Goal: Find specific page/section: Find specific page/section

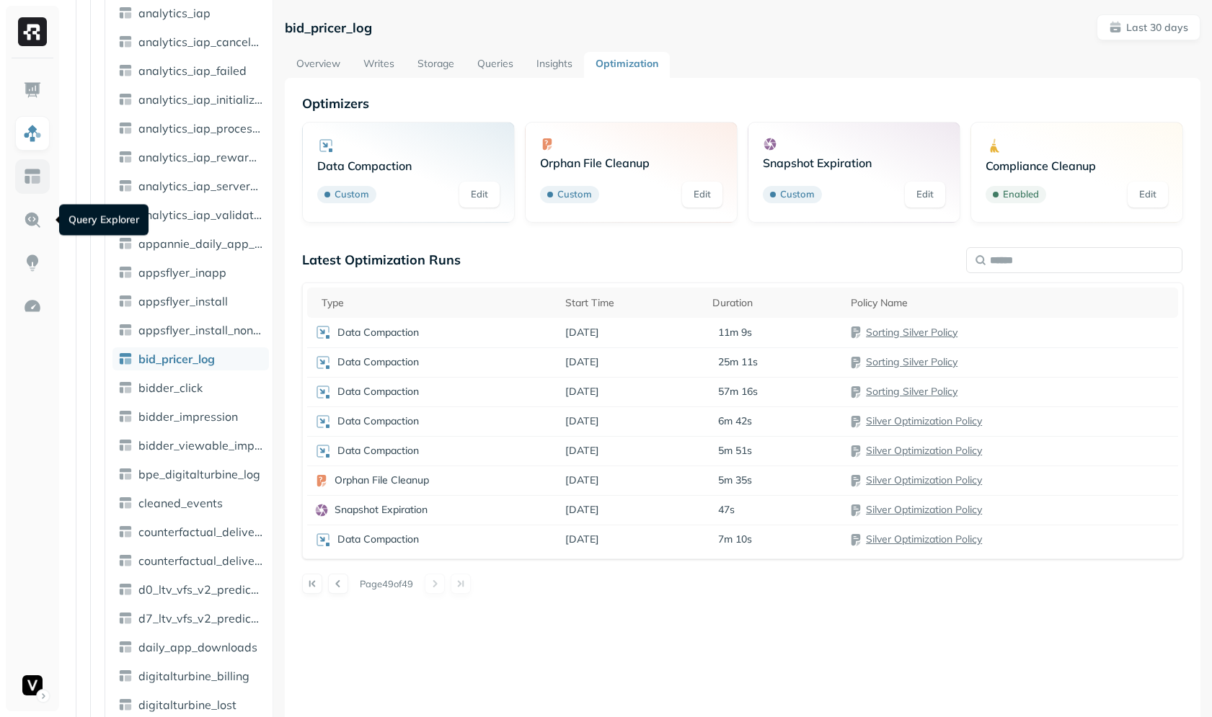
scroll to position [78, 0]
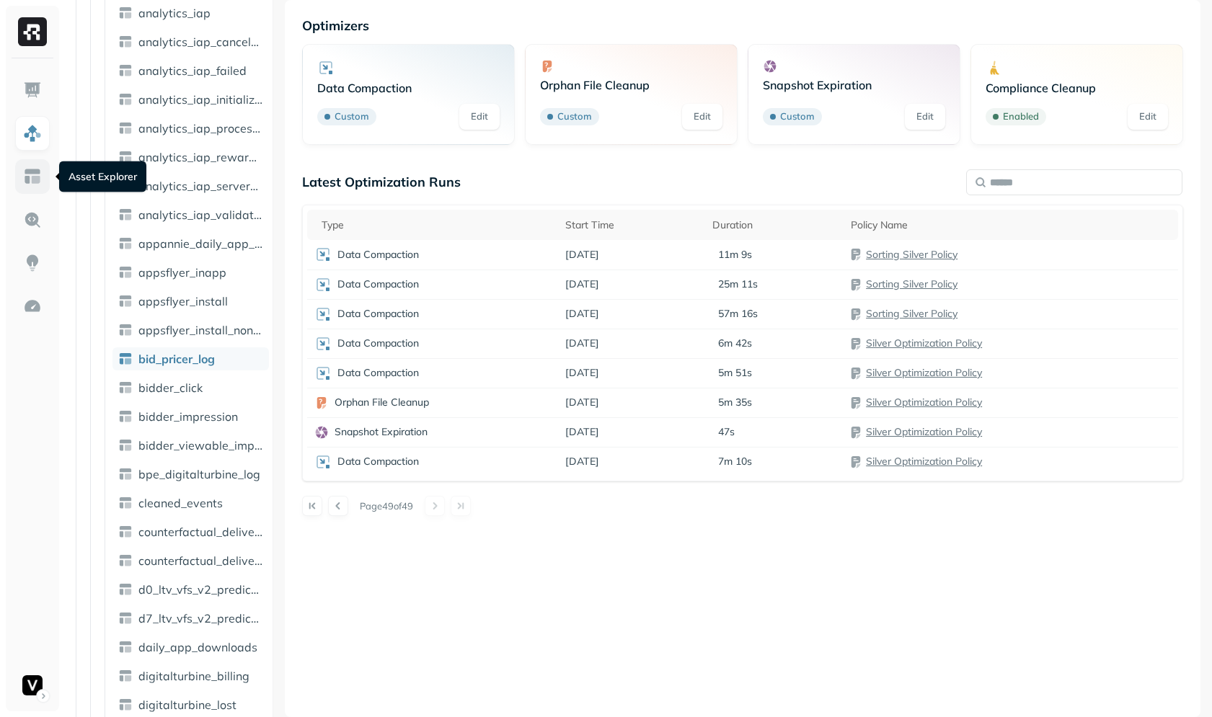
click at [19, 171] on link at bounding box center [32, 176] width 35 height 35
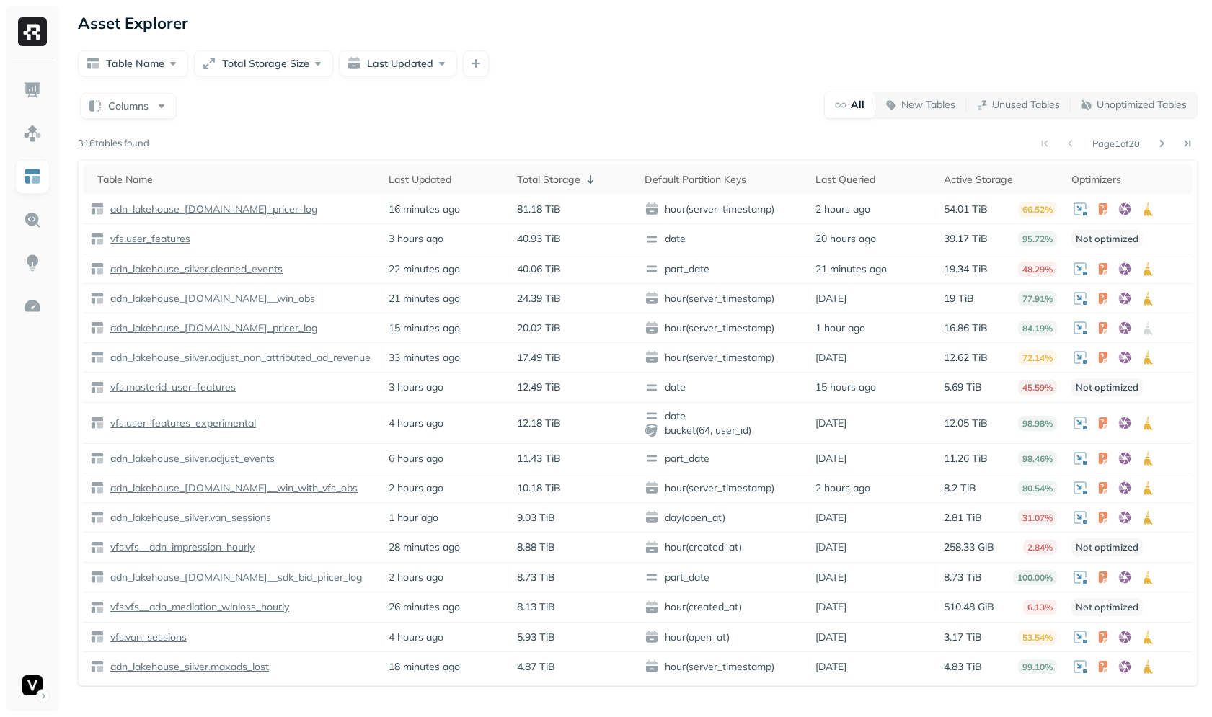
click at [382, 120] on div "Columns All New Tables Unused Tables Unoptimized Tables Page 1 of 20 316 tables…" at bounding box center [638, 389] width 1120 height 596
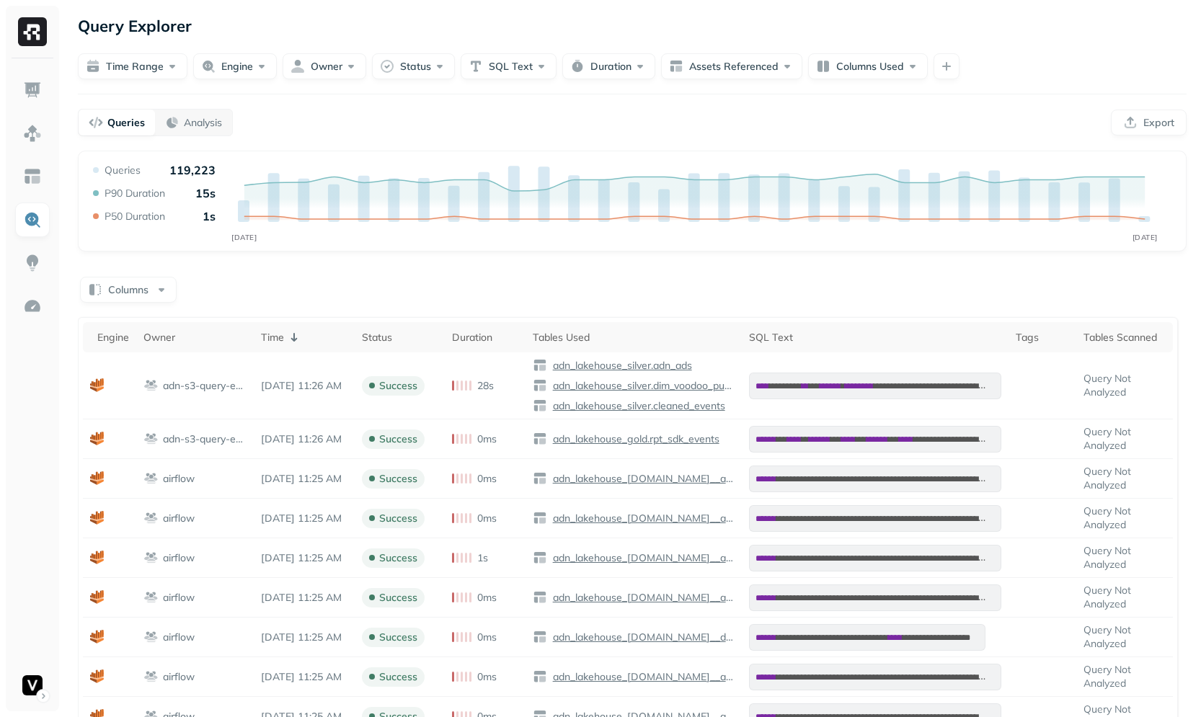
click at [427, 280] on div "Columns" at bounding box center [632, 289] width 1109 height 28
click at [712, 281] on div "Columns" at bounding box center [632, 289] width 1109 height 28
click at [456, 112] on div "Queries Analysis Export" at bounding box center [632, 122] width 1109 height 27
